Goal: Information Seeking & Learning: Learn about a topic

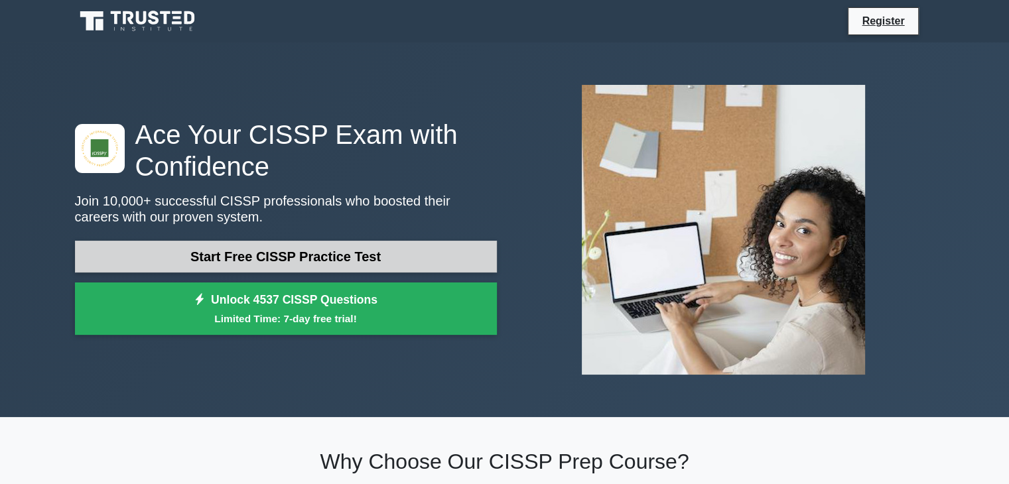
click at [204, 251] on link "Start Free CISSP Practice Test" at bounding box center [286, 257] width 422 height 32
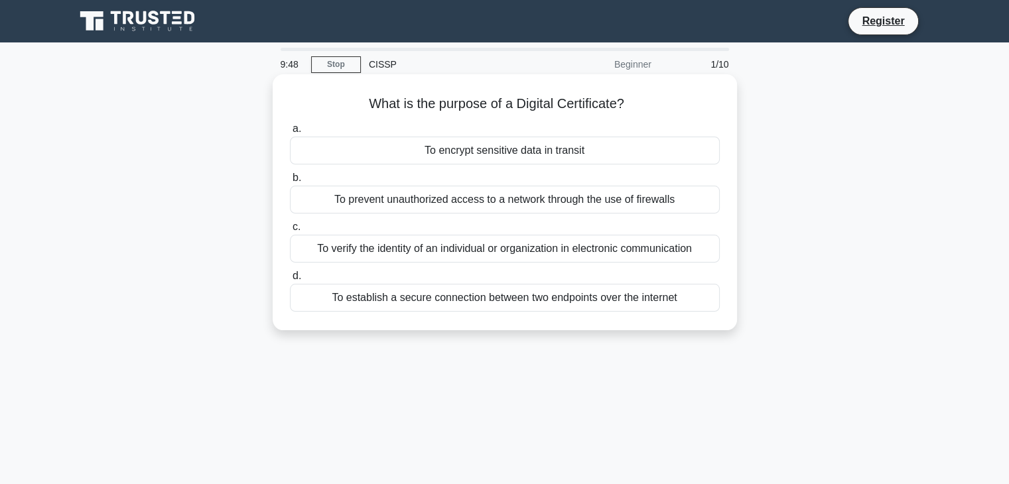
click at [470, 193] on div "To prevent unauthorized access to a network through the use of firewalls" at bounding box center [505, 200] width 430 height 28
click at [290, 182] on input "b. To prevent unauthorized access to a network through the use of firewalls" at bounding box center [290, 178] width 0 height 9
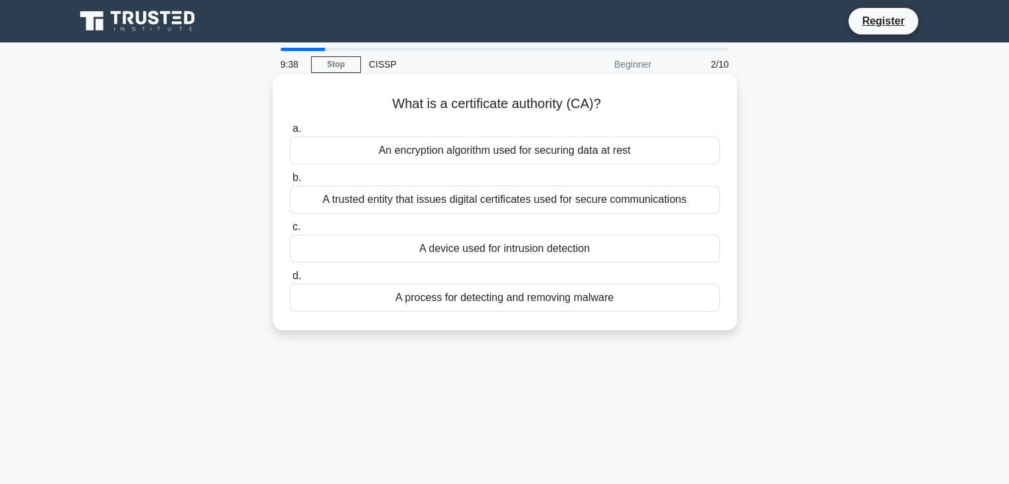
click at [492, 247] on div "A device used for intrusion detection" at bounding box center [505, 249] width 430 height 28
click at [290, 231] on input "c. A device used for intrusion detection" at bounding box center [290, 227] width 0 height 9
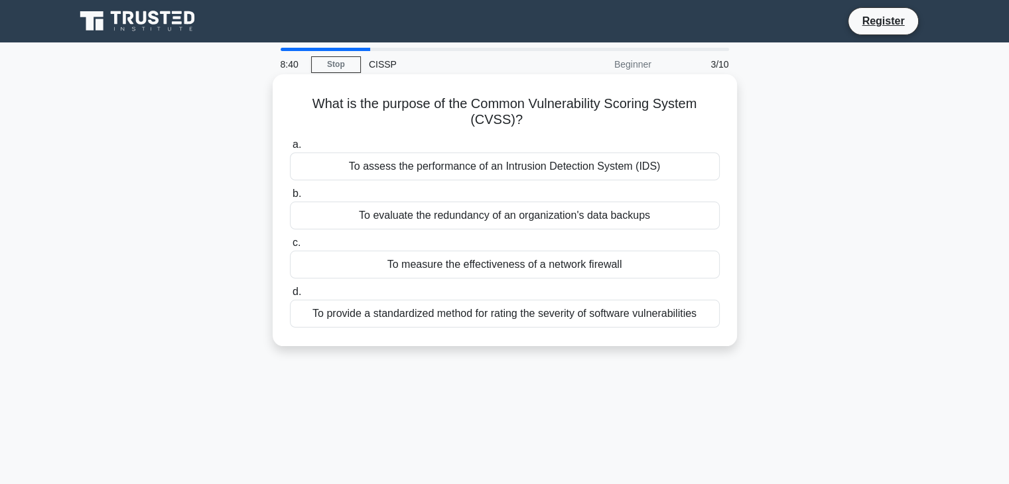
drag, startPoint x: 513, startPoint y: 176, endPoint x: 521, endPoint y: 165, distance: 13.7
click at [521, 165] on div "To assess the performance of an Intrusion Detection System (IDS)" at bounding box center [505, 167] width 430 height 28
click at [290, 149] on input "a. To assess the performance of an Intrusion Detection System (IDS)" at bounding box center [290, 145] width 0 height 9
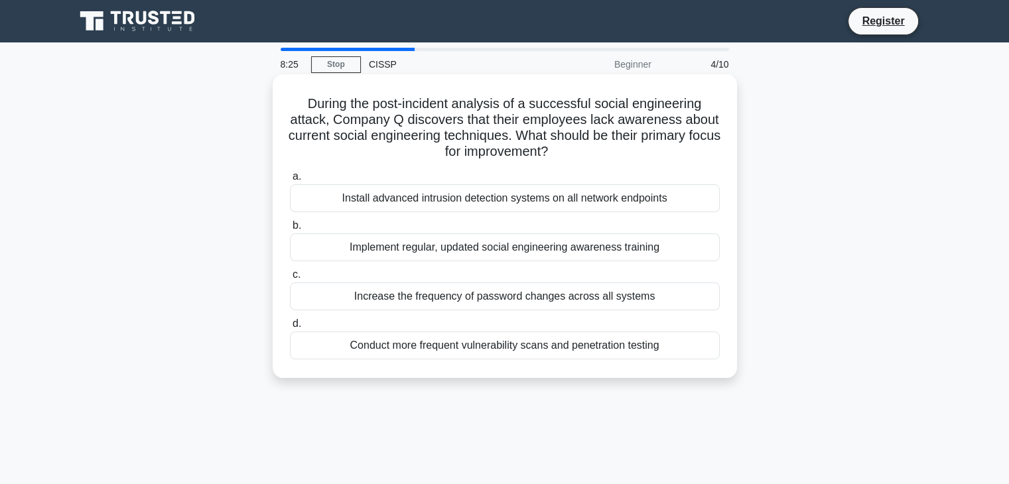
click at [486, 295] on div "Increase the frequency of password changes across all systems" at bounding box center [505, 297] width 430 height 28
click at [290, 279] on input "c. Increase the frequency of password changes across all systems" at bounding box center [290, 275] width 0 height 9
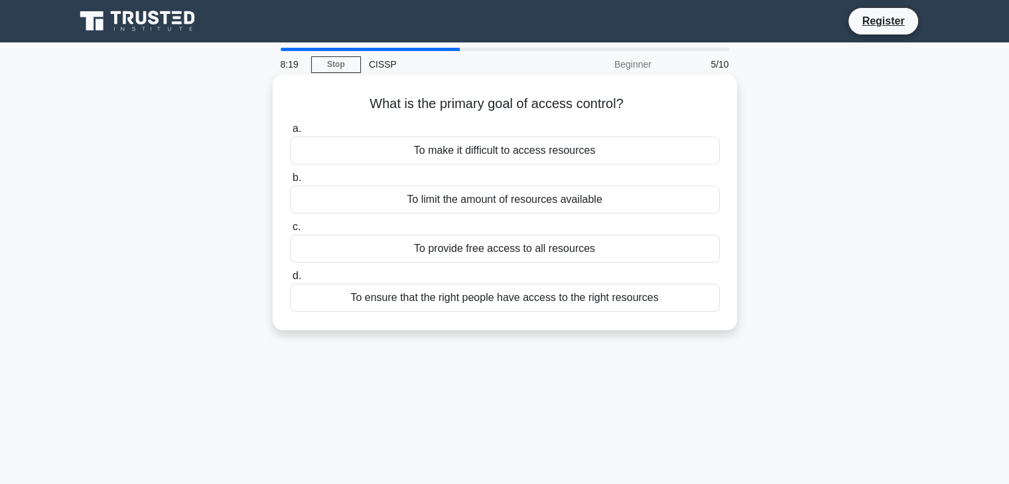
click at [480, 299] on div "To ensure that the right people have access to the right resources" at bounding box center [505, 298] width 430 height 28
click at [290, 281] on input "d. To ensure that the right people have access to the right resources" at bounding box center [290, 276] width 0 height 9
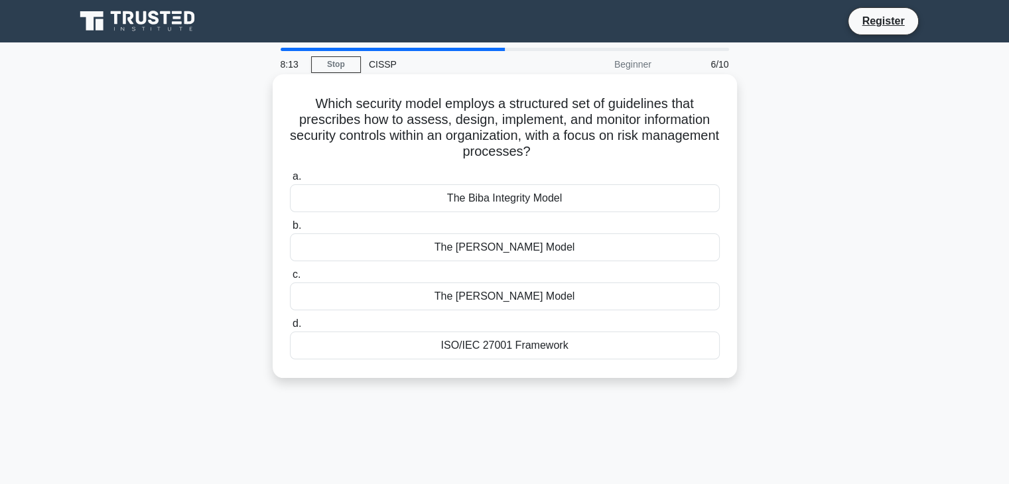
click at [509, 201] on div "The Biba Integrity Model" at bounding box center [505, 198] width 430 height 28
click at [290, 181] on input "a. The Biba Integrity Model" at bounding box center [290, 176] width 0 height 9
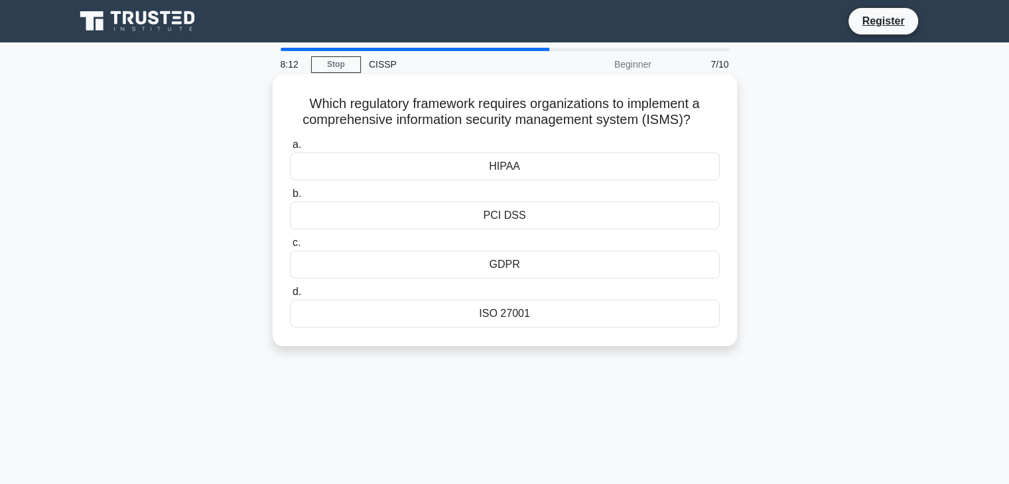
click at [507, 216] on div "PCI DSS" at bounding box center [505, 216] width 430 height 28
click at [290, 198] on input "b. PCI DSS" at bounding box center [290, 194] width 0 height 9
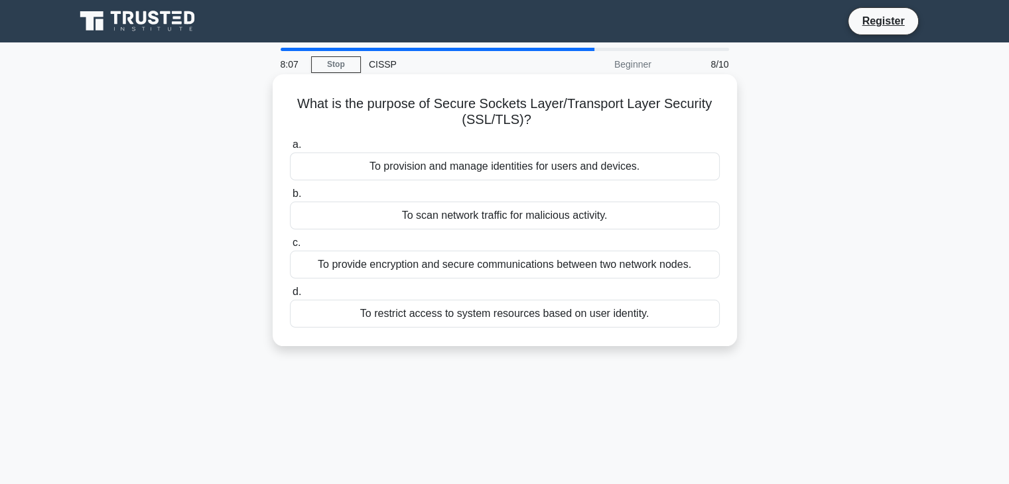
click at [542, 221] on div "To scan network traffic for malicious activity." at bounding box center [505, 216] width 430 height 28
click at [290, 198] on input "b. To scan network traffic for malicious activity." at bounding box center [290, 194] width 0 height 9
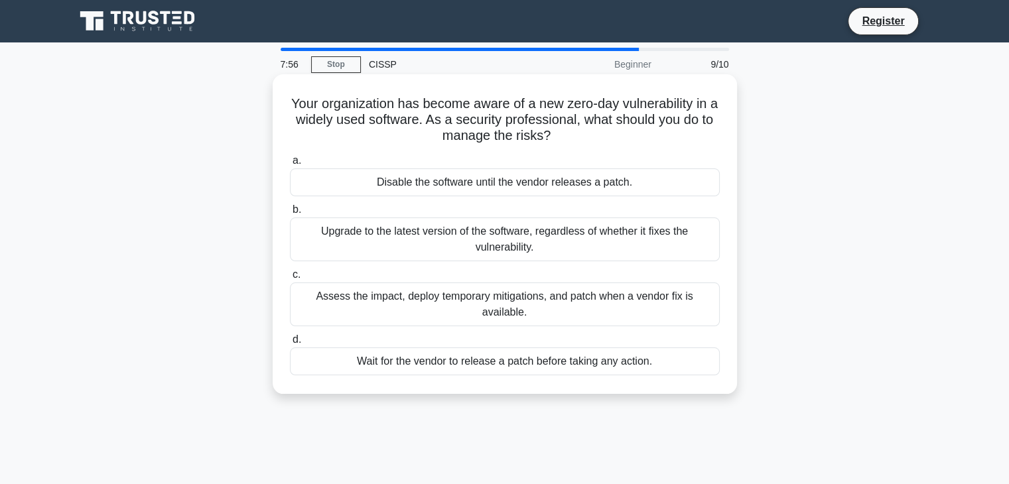
click at [523, 365] on div "Wait for the vendor to release a patch before taking any action." at bounding box center [505, 361] width 430 height 28
click at [290, 344] on input "d. Wait for the vendor to release a patch before taking any action." at bounding box center [290, 340] width 0 height 9
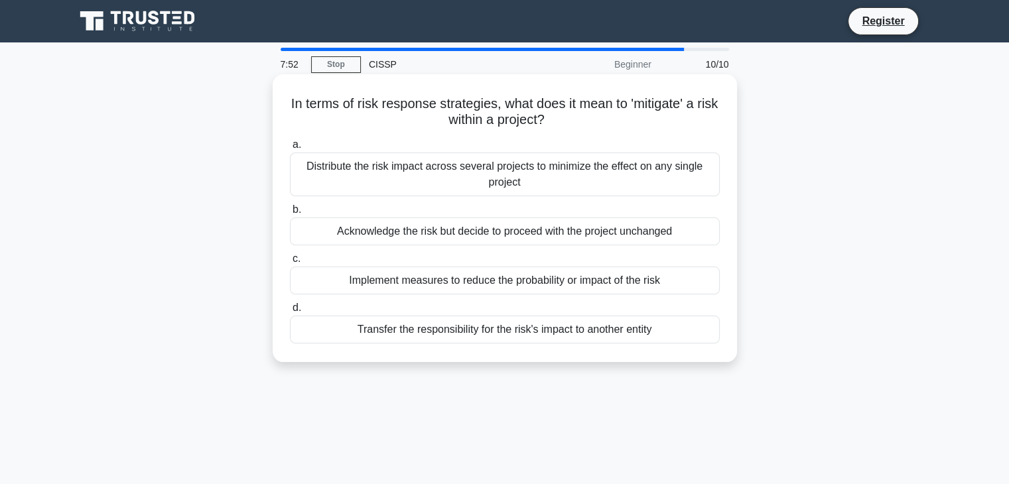
click at [487, 233] on div "Acknowledge the risk but decide to proceed with the project unchanged" at bounding box center [505, 232] width 430 height 28
click at [290, 214] on input "b. Acknowledge the risk but decide to proceed with the project unchanged" at bounding box center [290, 210] width 0 height 9
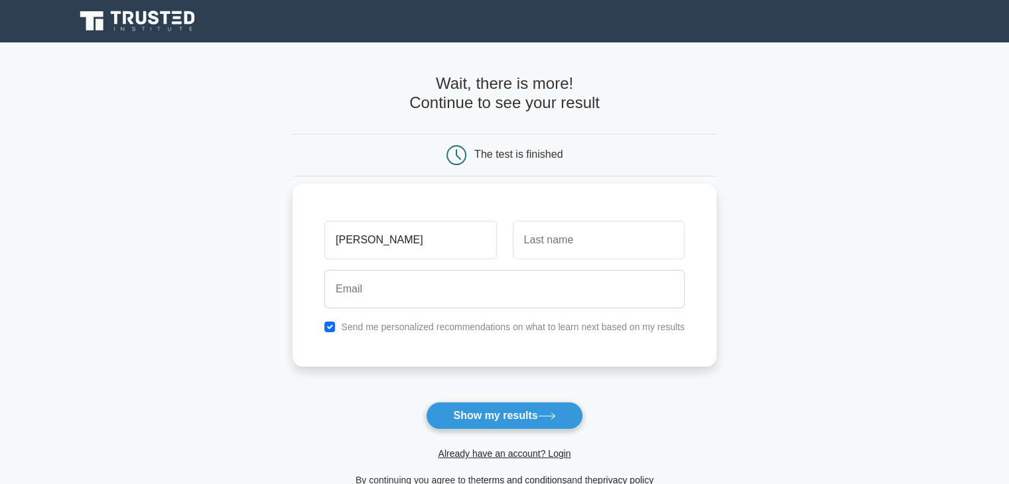
type input "vasundhra"
click at [602, 261] on div at bounding box center [599, 240] width 188 height 49
click at [613, 241] on input "text" at bounding box center [599, 240] width 172 height 38
type input "R"
type input "arun"
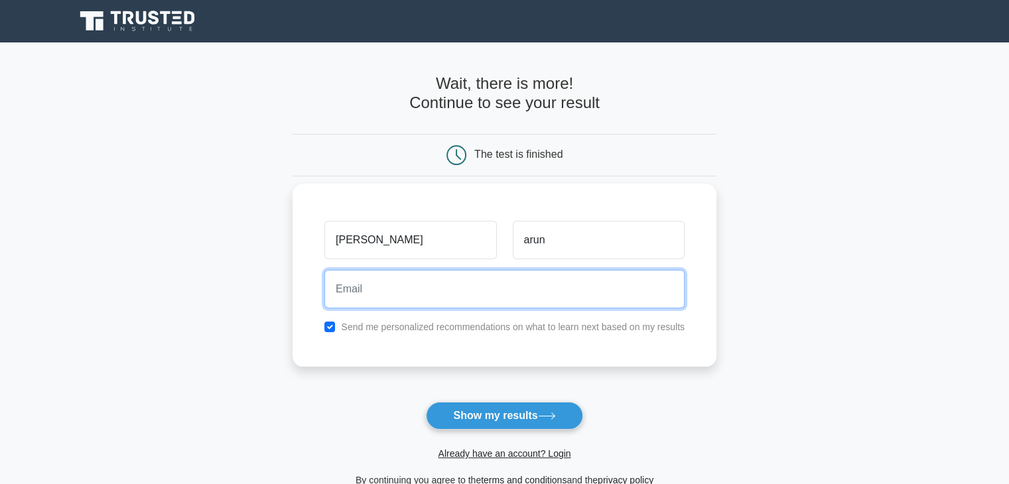
click at [555, 270] on input "email" at bounding box center [504, 289] width 360 height 38
type input "vasuthesanguine@gmail.com"
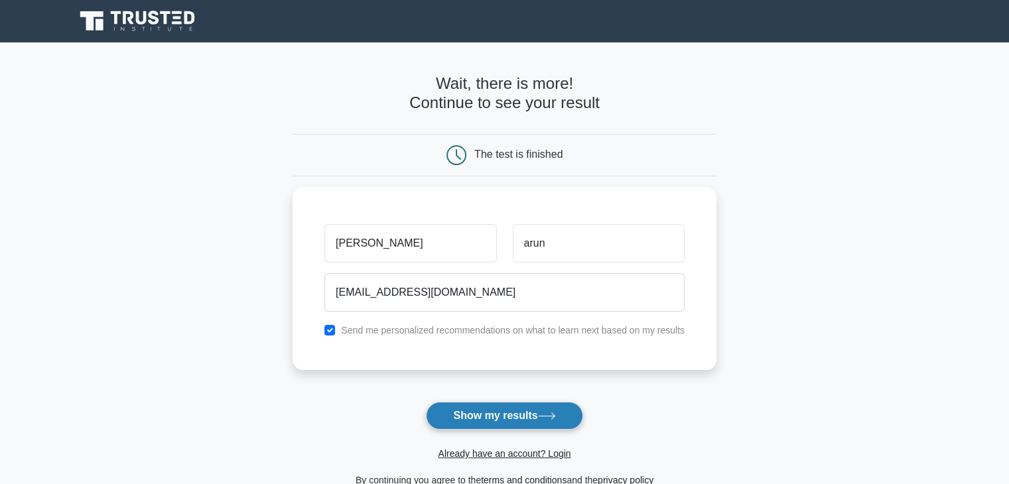
click at [491, 422] on button "Show my results" at bounding box center [504, 416] width 157 height 28
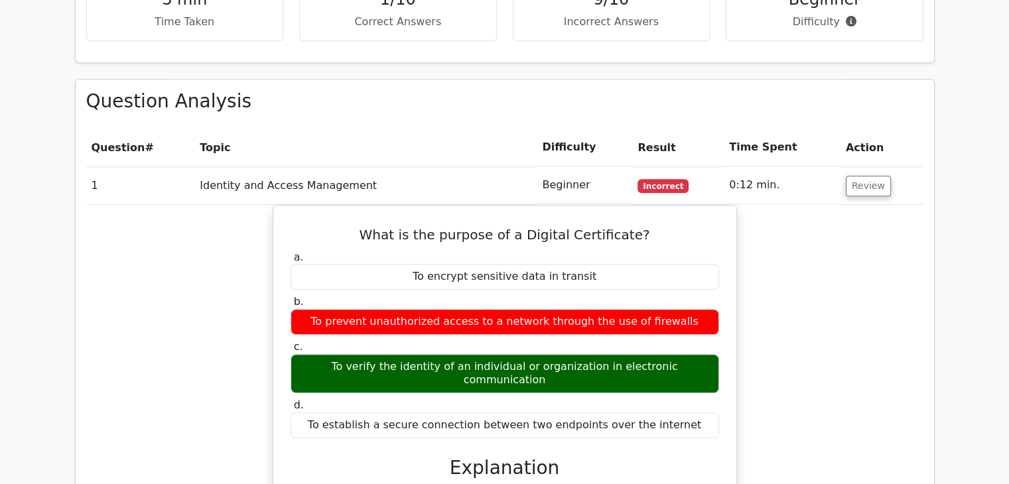
scroll to position [1008, 0]
